Goal: Check status

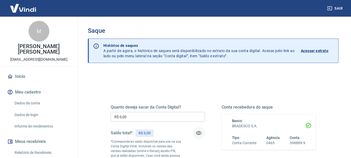
click at [198, 133] on icon "button" at bounding box center [199, 133] width 6 height 6
click at [196, 133] on icon "button" at bounding box center [199, 133] width 6 height 6
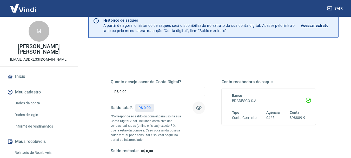
scroll to position [52, 0]
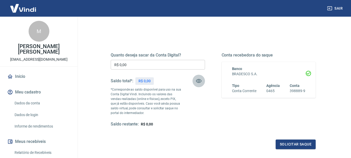
click at [199, 82] on icon "button" at bounding box center [199, 81] width 6 height 6
click at [199, 82] on icon "button" at bounding box center [199, 80] width 6 height 5
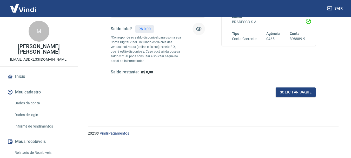
scroll to position [0, 0]
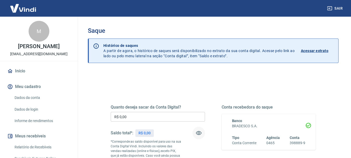
click at [200, 133] on icon "button" at bounding box center [199, 133] width 6 height 6
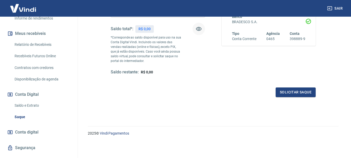
scroll to position [104, 0]
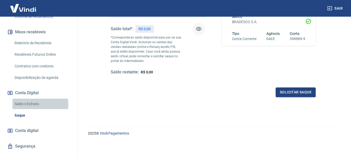
click at [36, 109] on link "Saldo e Extrato" at bounding box center [41, 103] width 59 height 11
